Goal: Task Accomplishment & Management: Manage account settings

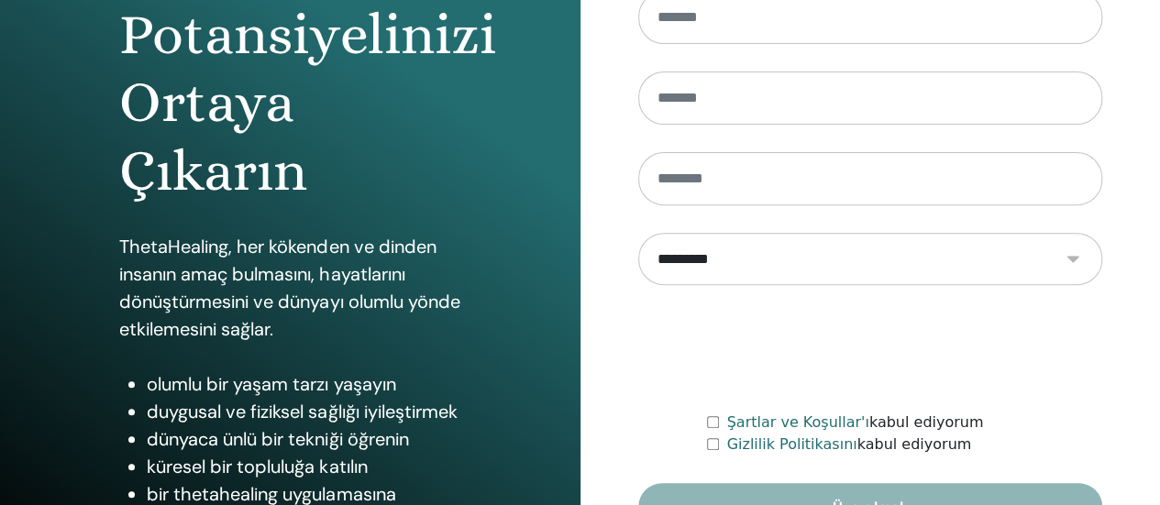
scroll to position [374, 0]
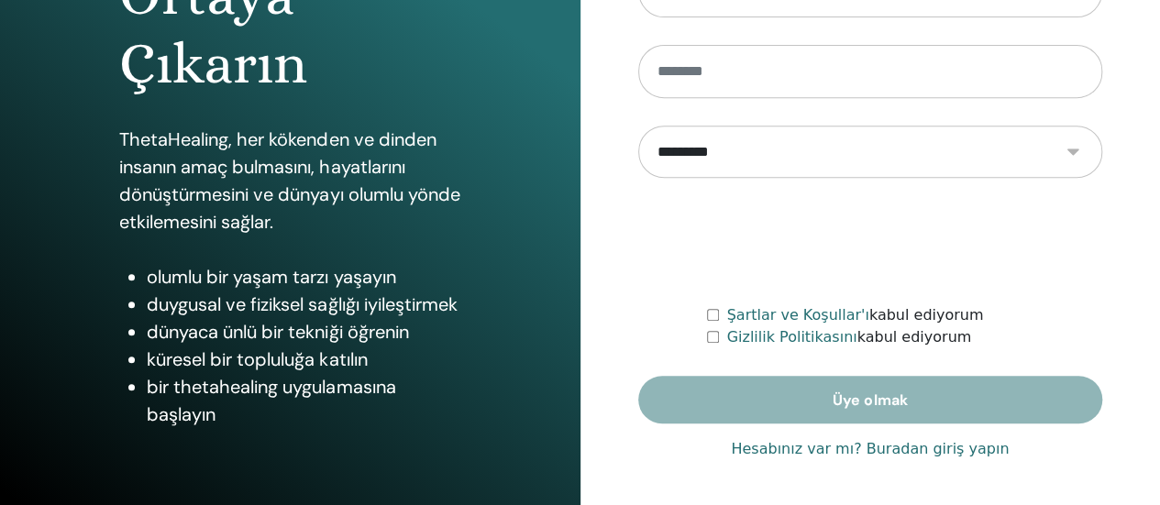
type input "**********"
click at [817, 452] on font "Hesabınız var mı? Buradan giriş yapın" at bounding box center [870, 448] width 278 height 17
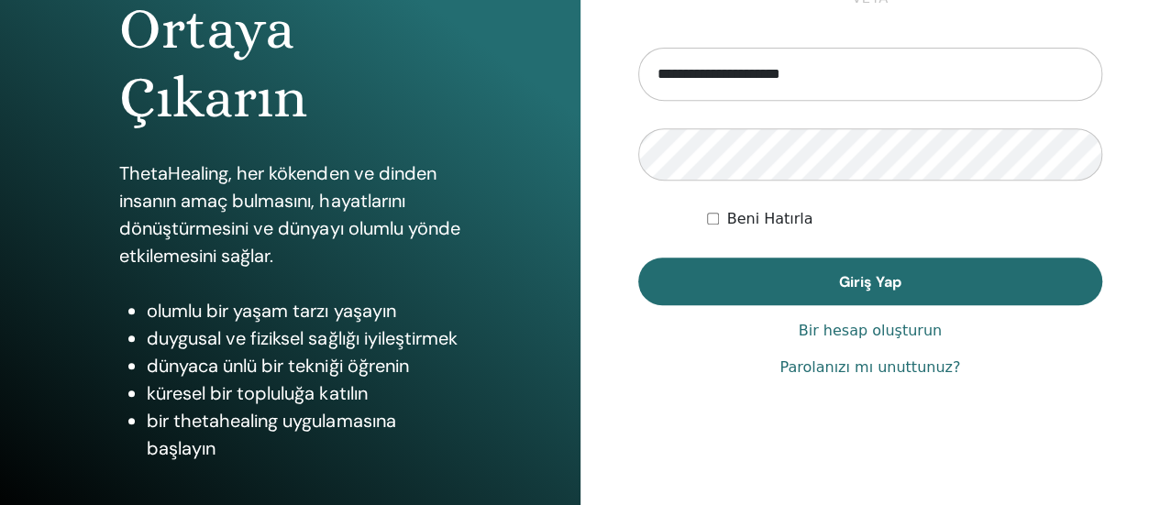
scroll to position [374, 0]
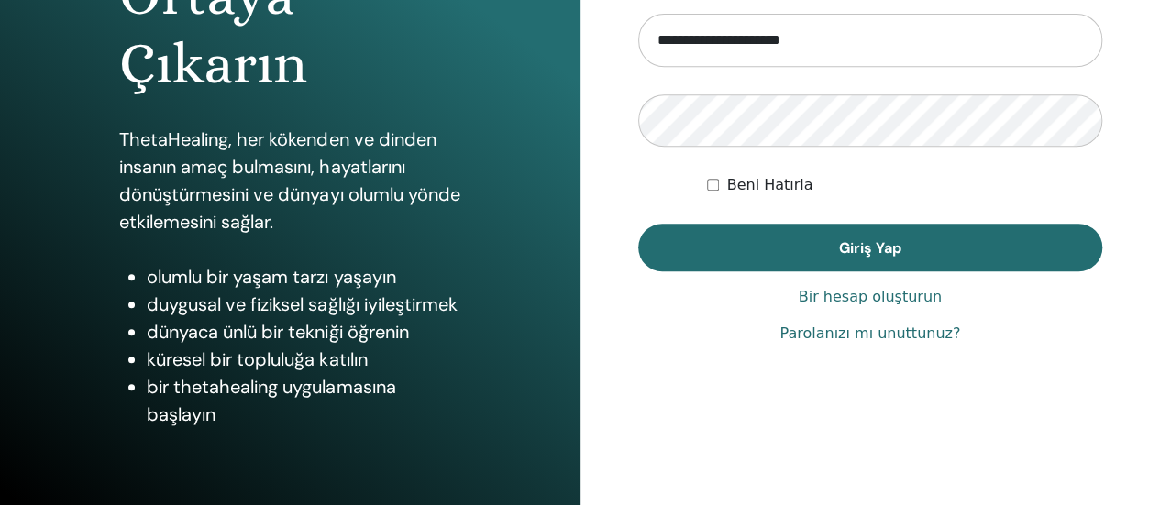
click at [814, 247] on button "Giriş Yap" at bounding box center [870, 248] width 465 height 48
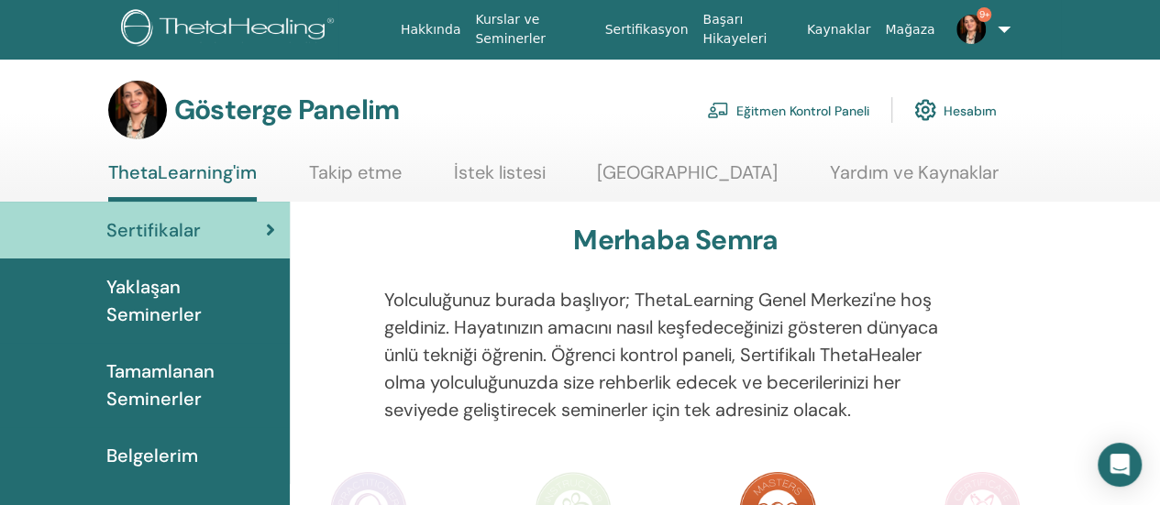
click at [762, 105] on font "Eğitmen Kontrol Paneli" at bounding box center [803, 111] width 133 height 17
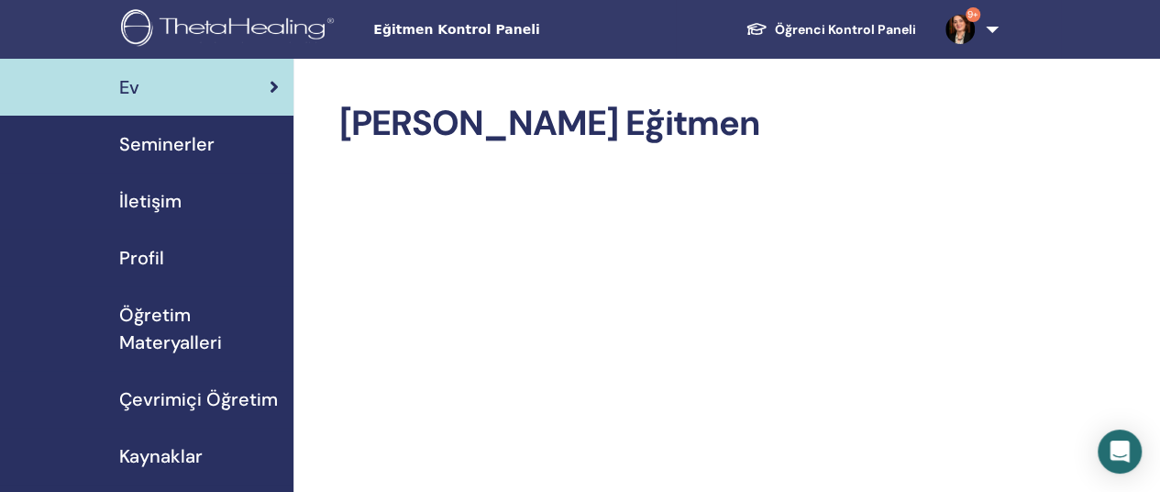
click at [163, 145] on font "Seminerler" at bounding box center [166, 144] width 95 height 24
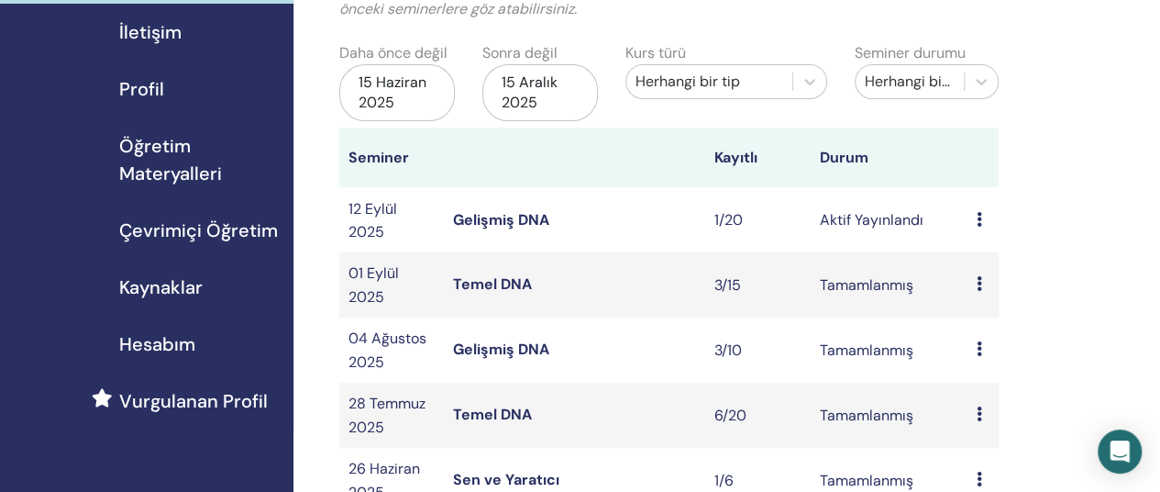
scroll to position [183, 0]
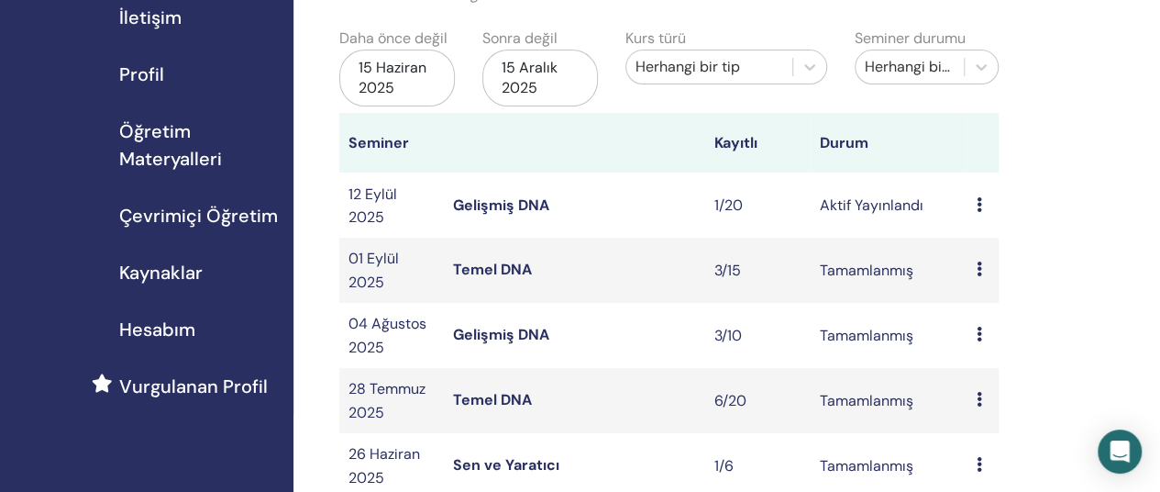
click at [508, 202] on font "Gelişmiş DNA" at bounding box center [501, 204] width 96 height 19
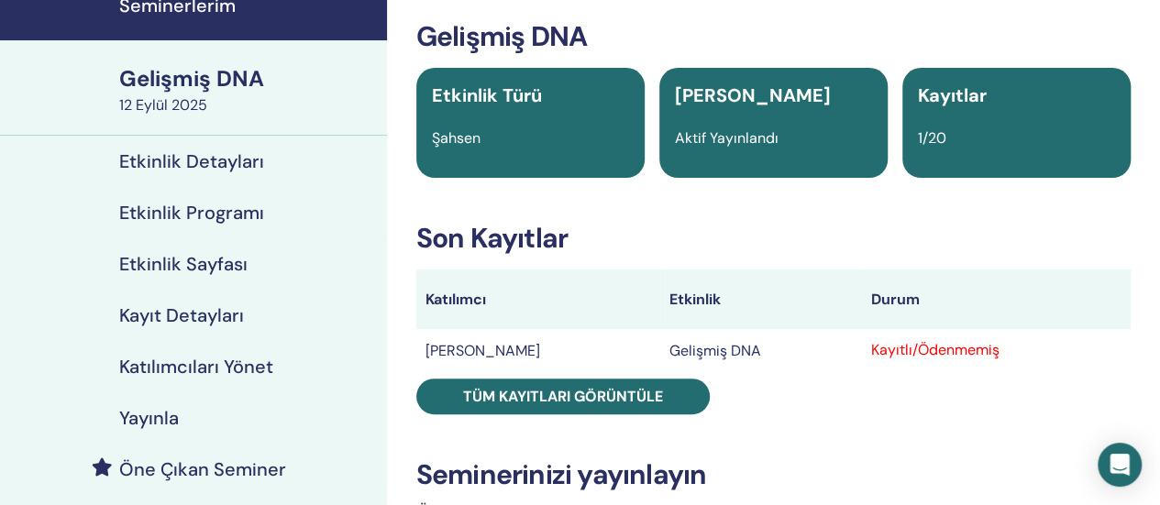
scroll to position [183, 0]
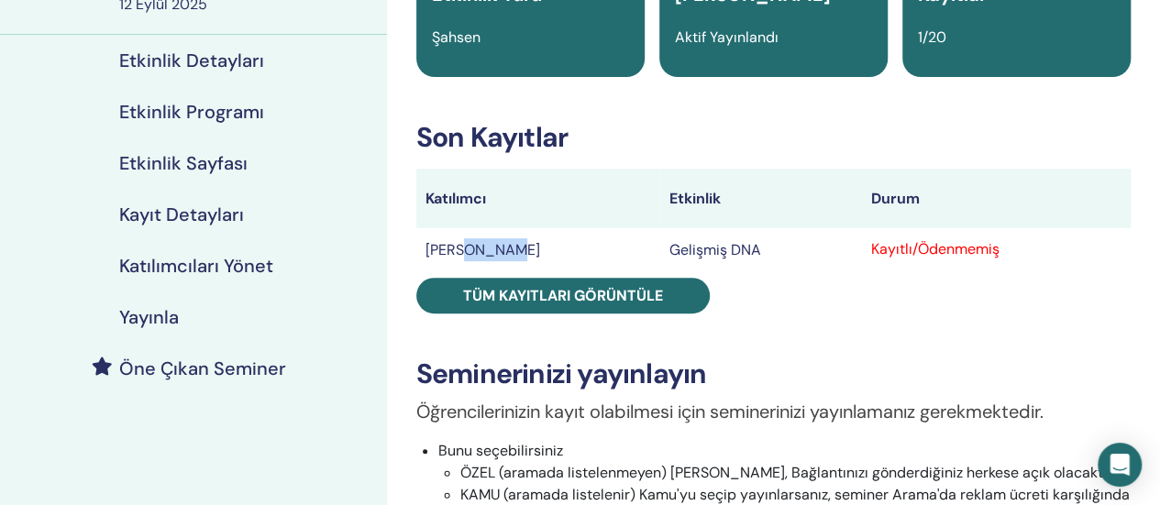
drag, startPoint x: 461, startPoint y: 256, endPoint x: 550, endPoint y: 250, distance: 90.1
click at [550, 250] on td "[PERSON_NAME]" at bounding box center [538, 248] width 244 height 41
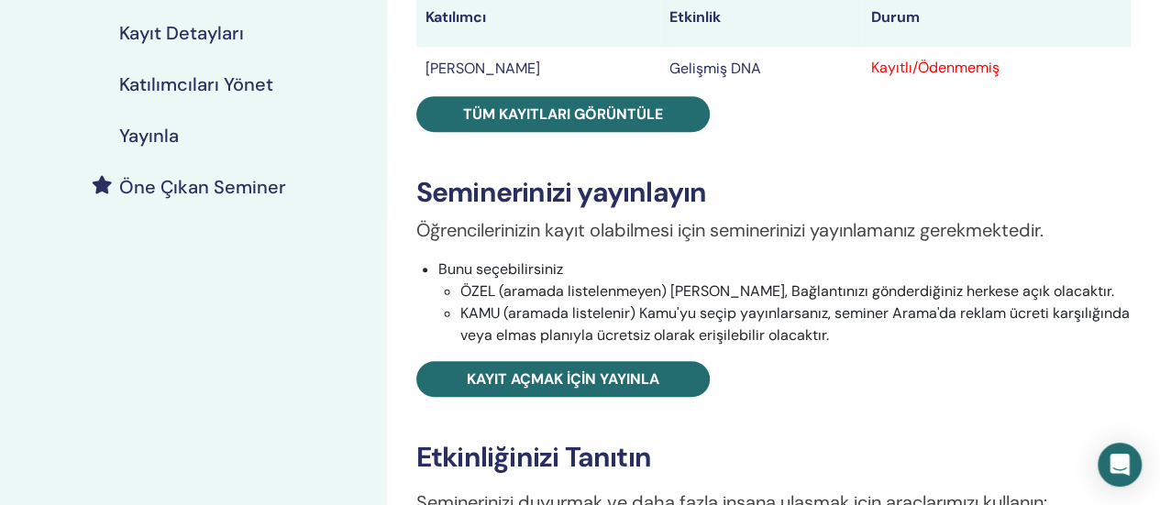
scroll to position [367, 0]
